Goal: Transaction & Acquisition: Purchase product/service

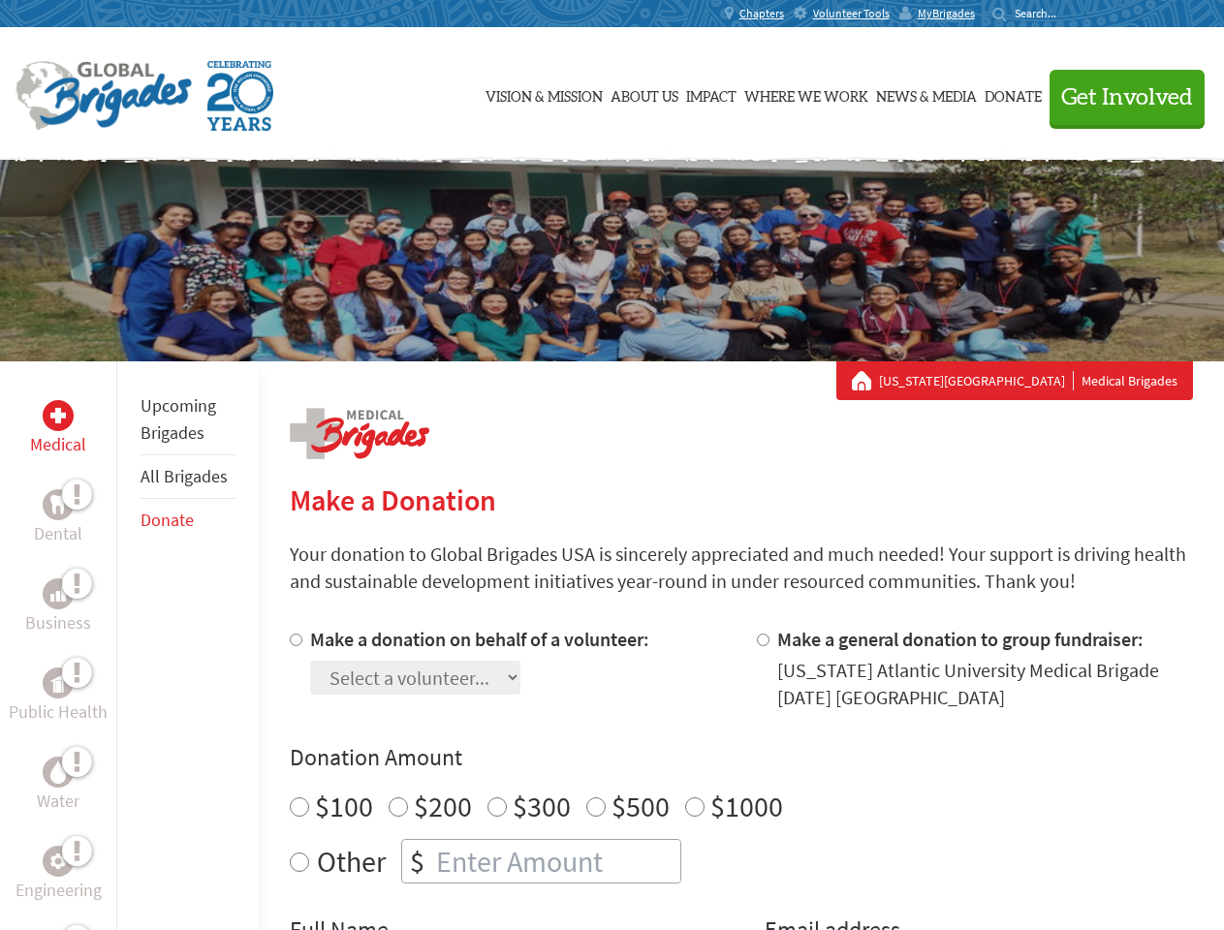
click at [1070, 14] on div "Search for:" at bounding box center [1032, 14] width 78 height 16
click at [1119, 97] on span "Get Involved" at bounding box center [1127, 97] width 132 height 23
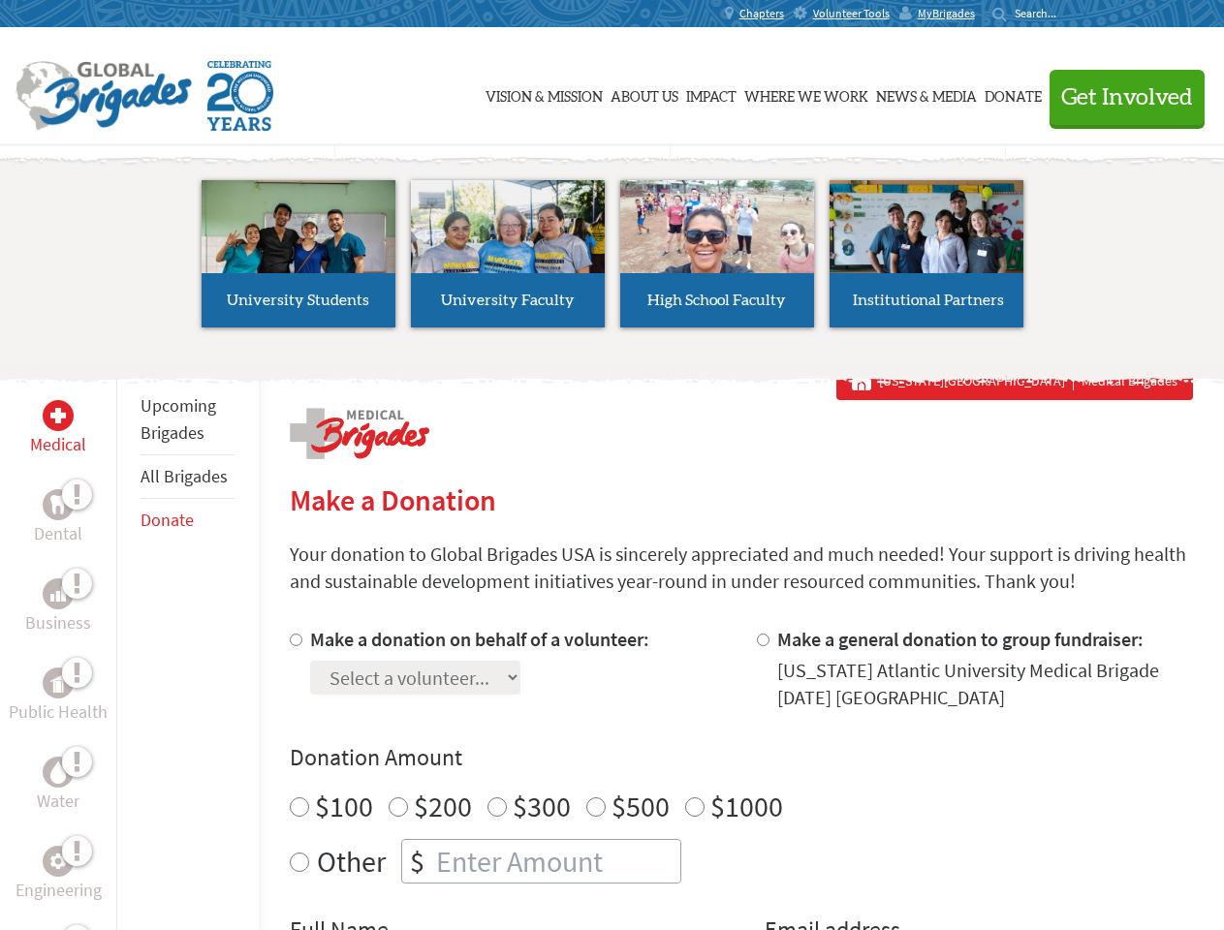
click at [613, 261] on li "High School Faculty" at bounding box center [717, 254] width 209 height 178
click at [128, 646] on div "Upcoming Brigades All Brigades Donate" at bounding box center [187, 827] width 142 height 930
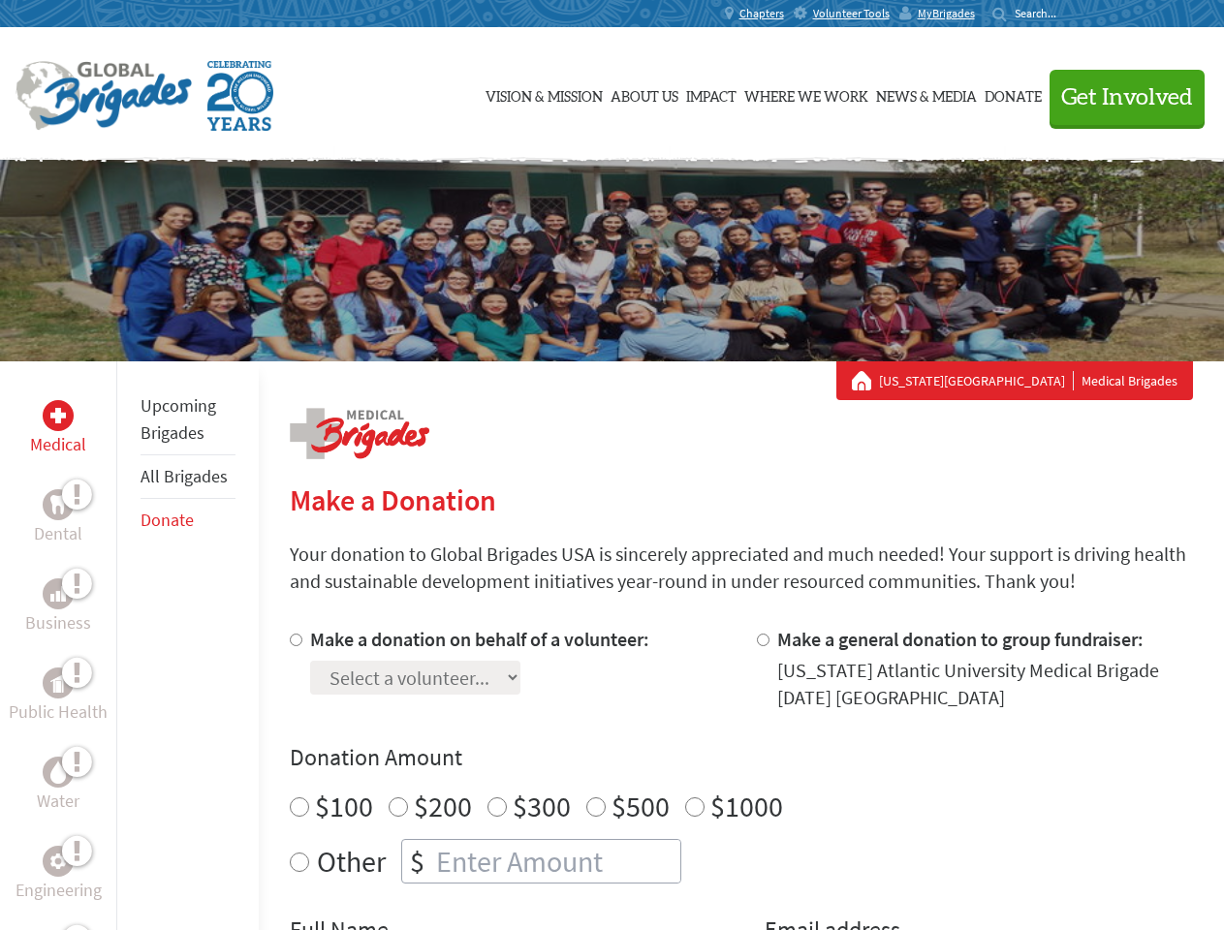
click at [741, 778] on div "Donation Amount $100 $200 $300 $500 $1000 Other $" at bounding box center [741, 813] width 903 height 142
click at [294, 640] on input "Make a donation on behalf of a volunteer:" at bounding box center [296, 640] width 13 height 13
radio input "true"
click at [762, 640] on input "Make a general donation to group fundraiser:" at bounding box center [763, 640] width 13 height 13
radio input "true"
